Goal: Task Accomplishment & Management: Manage account settings

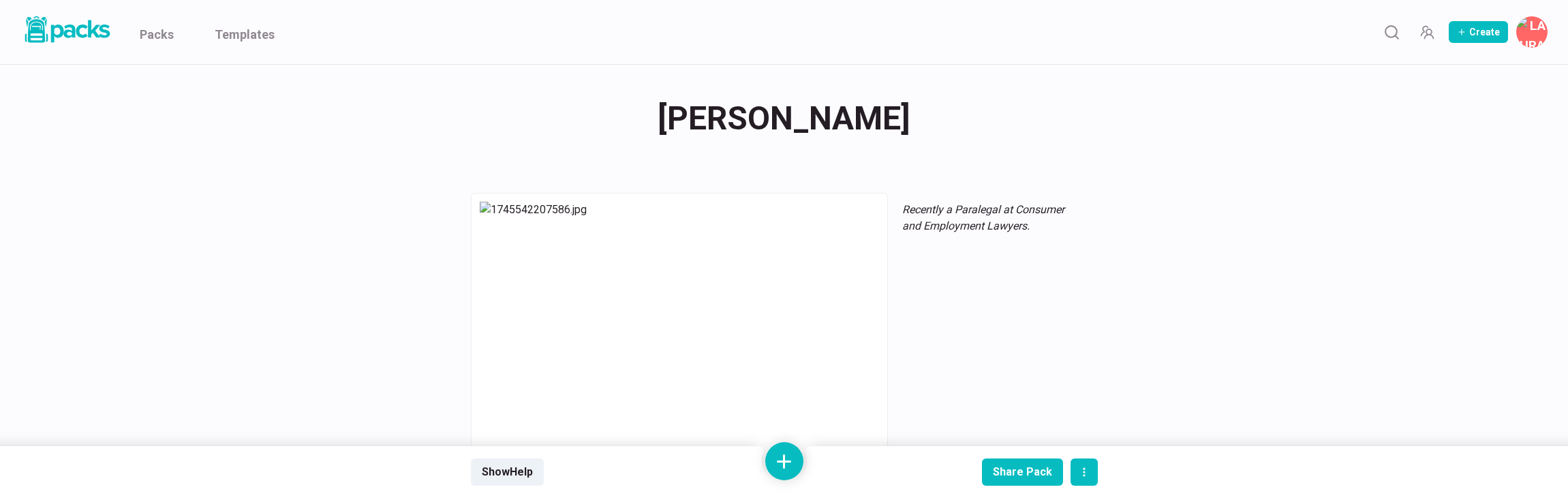
scroll to position [917, 0]
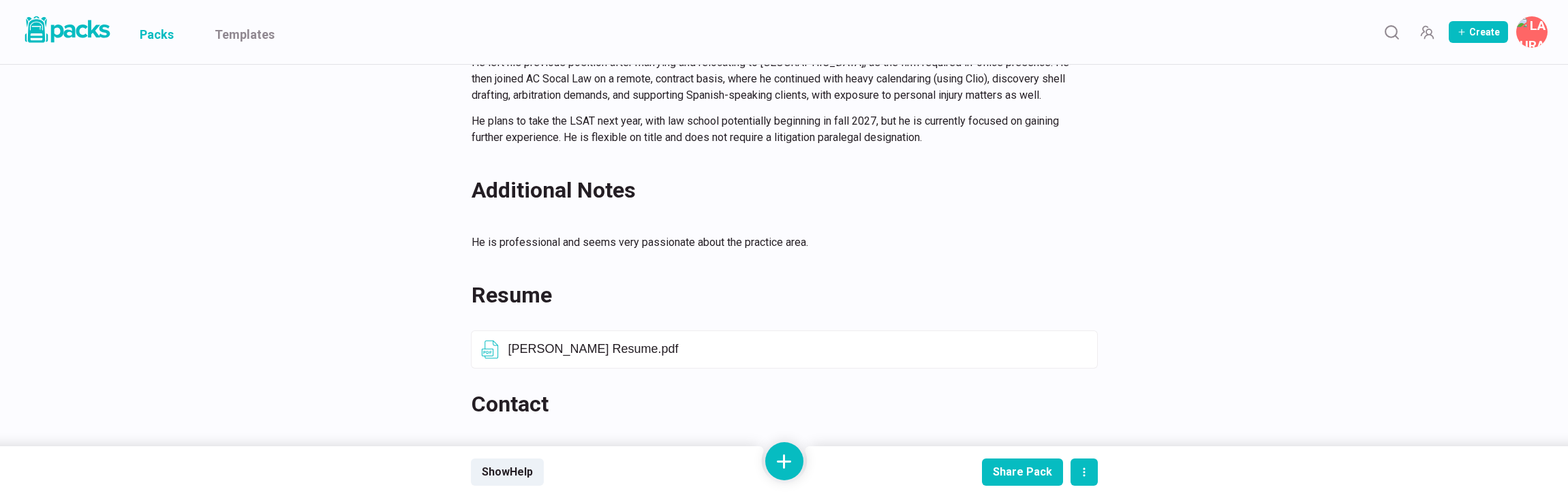
click at [164, 34] on link "Packs" at bounding box center [157, 32] width 34 height 64
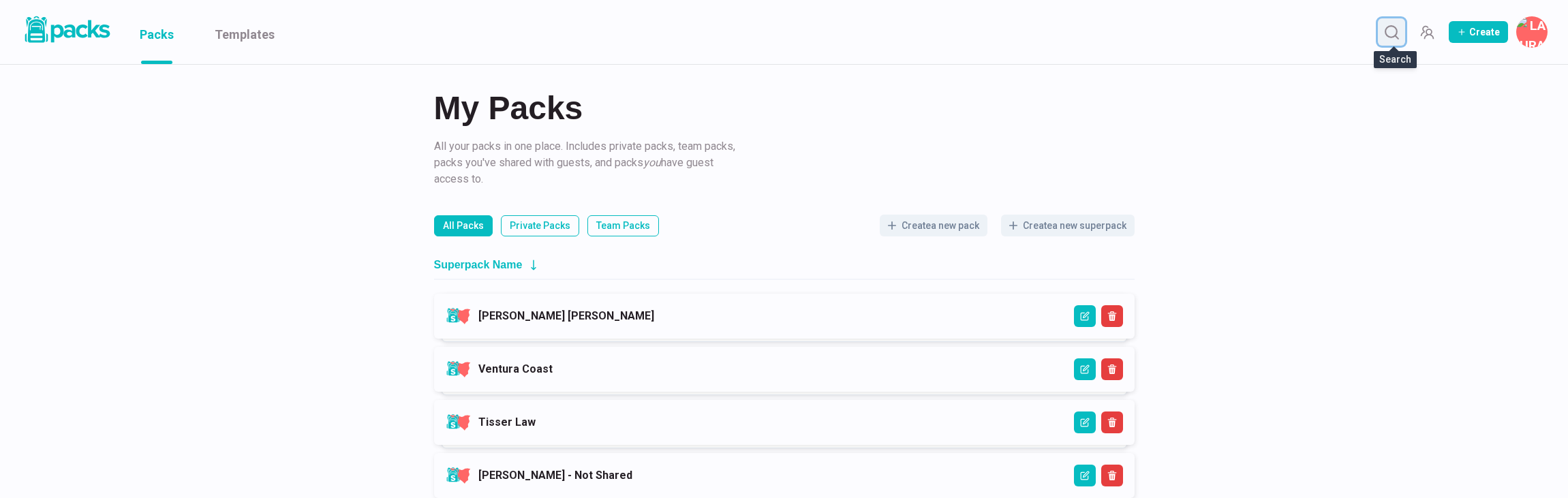
click at [1392, 35] on icon "Search" at bounding box center [1391, 32] width 17 height 17
type input "[PERSON_NAME]"
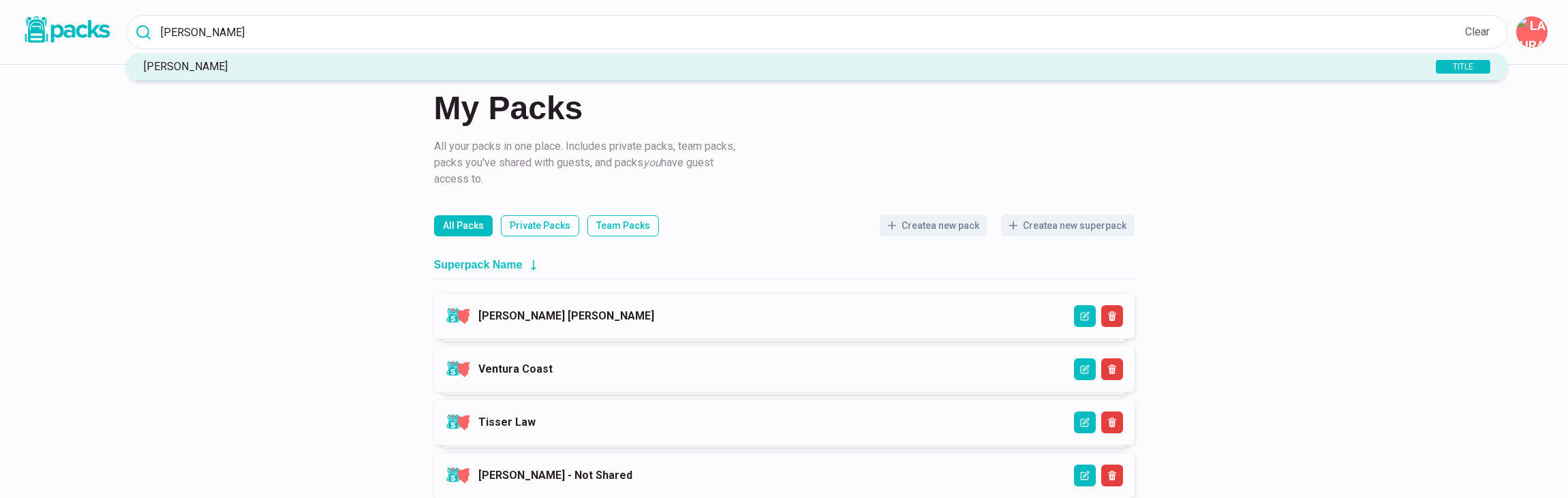
click at [549, 69] on p "[PERSON_NAME]" at bounding box center [753, 66] width 1234 height 13
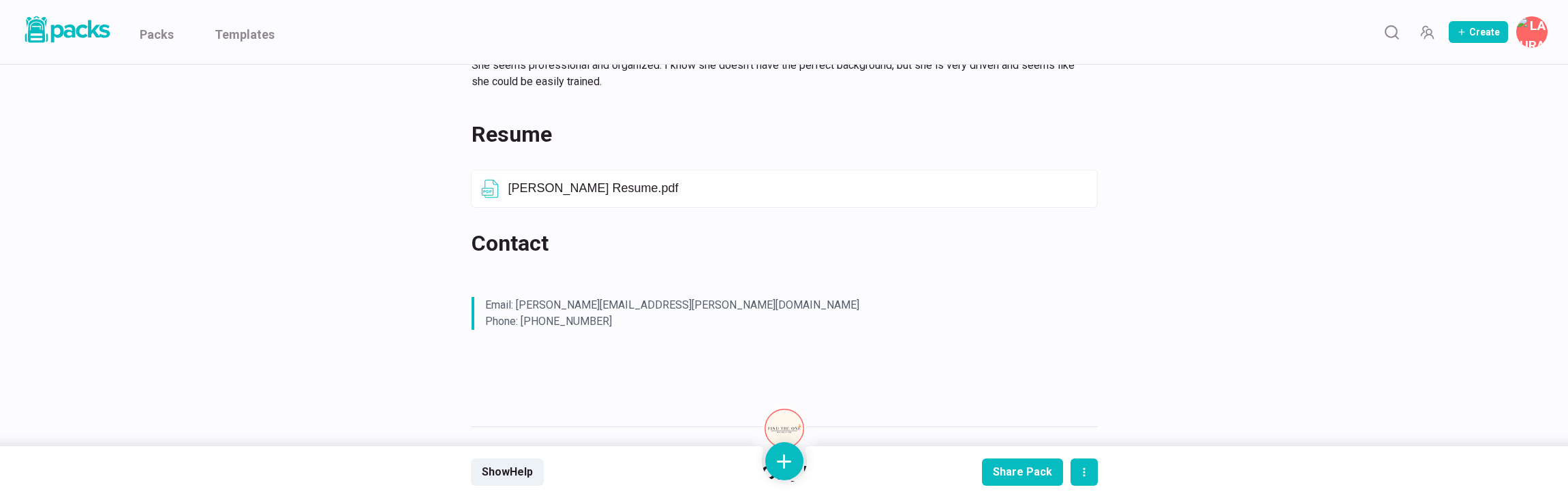
scroll to position [977, 0]
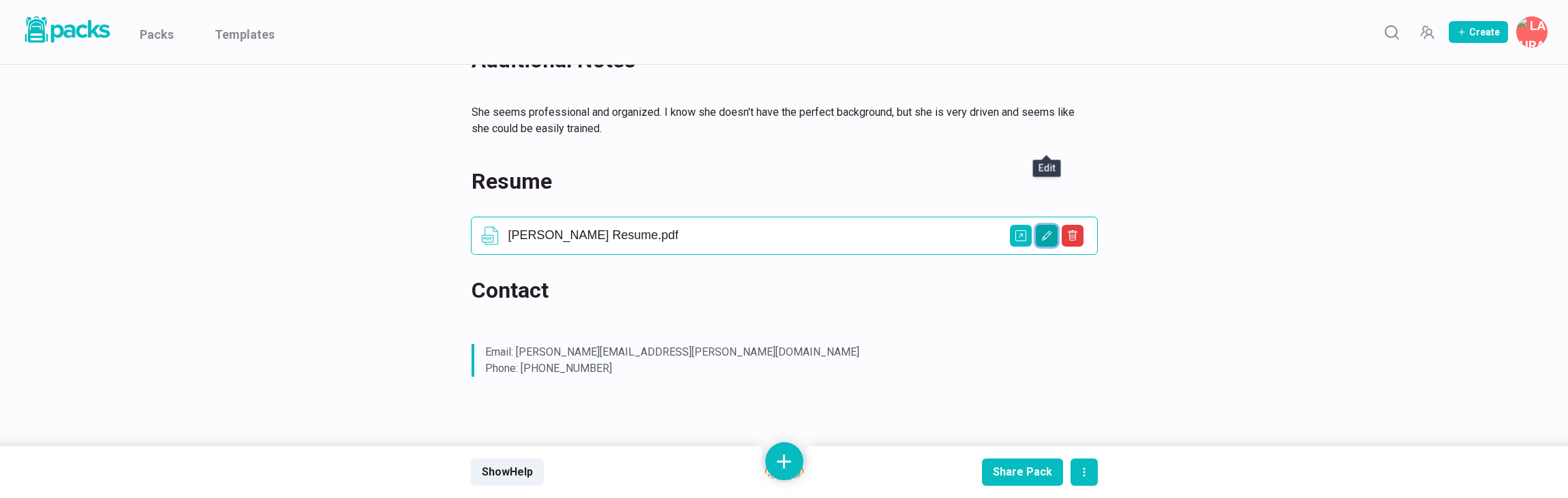
click at [1041, 231] on icon "Edit asset" at bounding box center [1045, 236] width 10 height 10
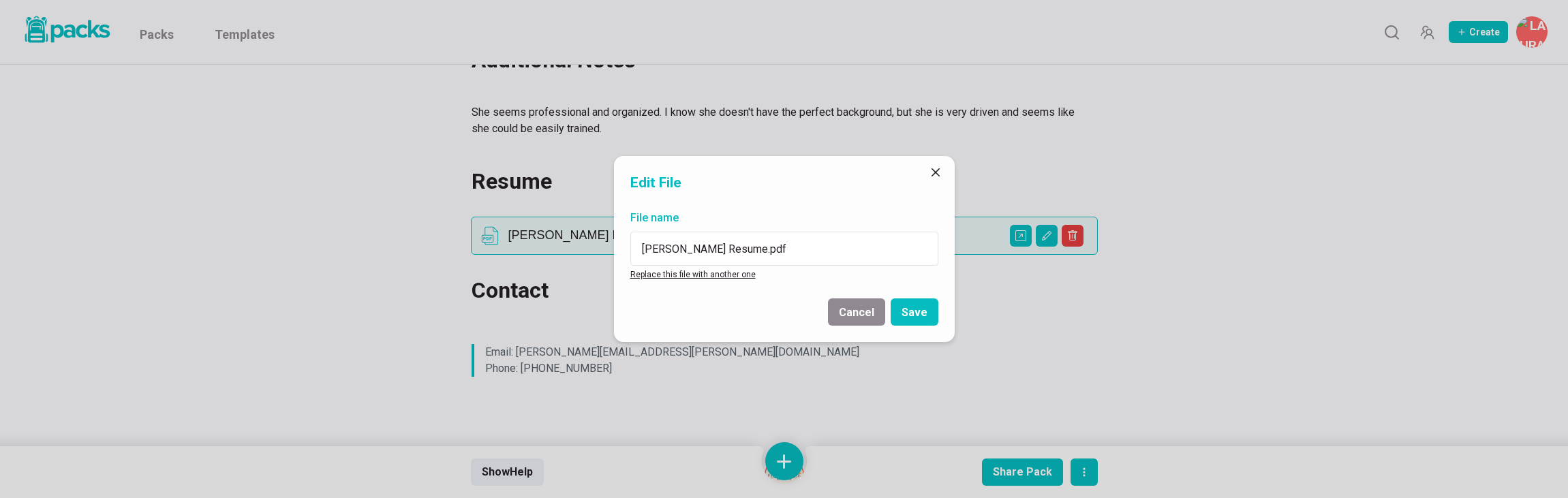
click at [663, 278] on link "Replace this file with another one" at bounding box center [692, 274] width 125 height 10
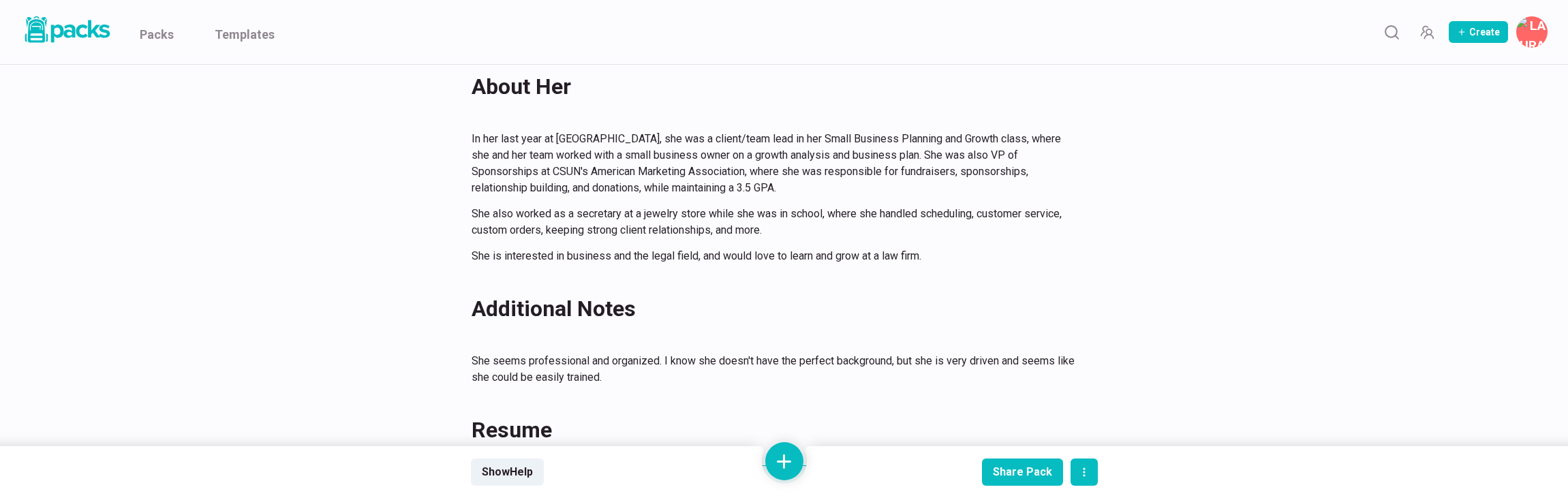
scroll to position [726, 0]
